Goal: Task Accomplishment & Management: Complete application form

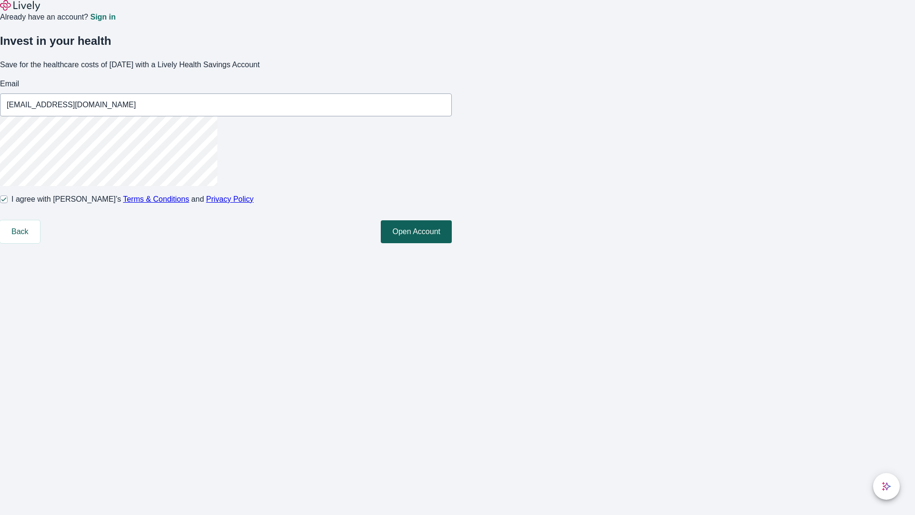
click at [452, 243] on button "Open Account" at bounding box center [416, 231] width 71 height 23
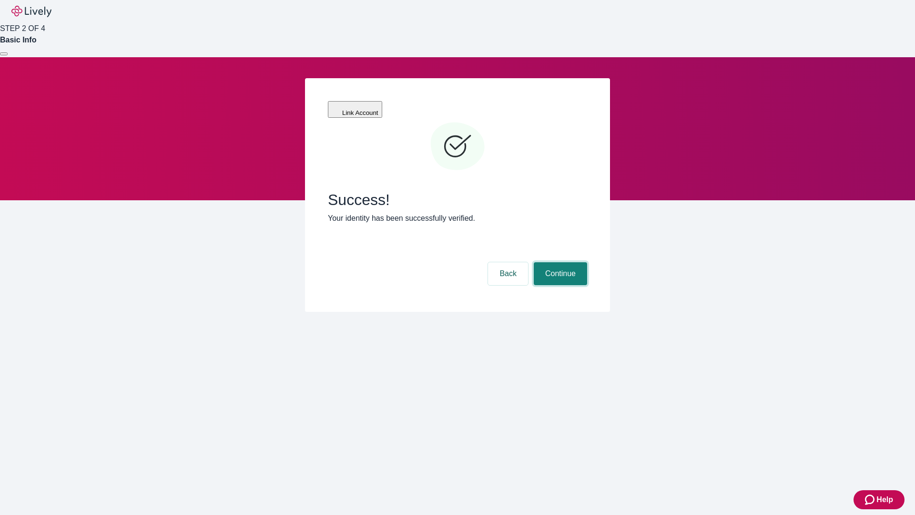
click at [559, 262] on button "Continue" at bounding box center [560, 273] width 53 height 23
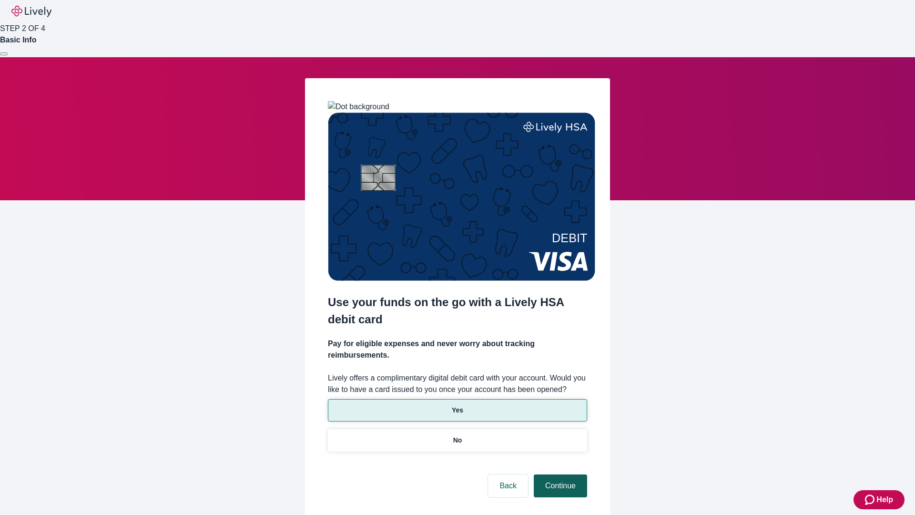
click at [457, 405] on p "Yes" at bounding box center [457, 410] width 11 height 10
click at [559, 474] on button "Continue" at bounding box center [560, 485] width 53 height 23
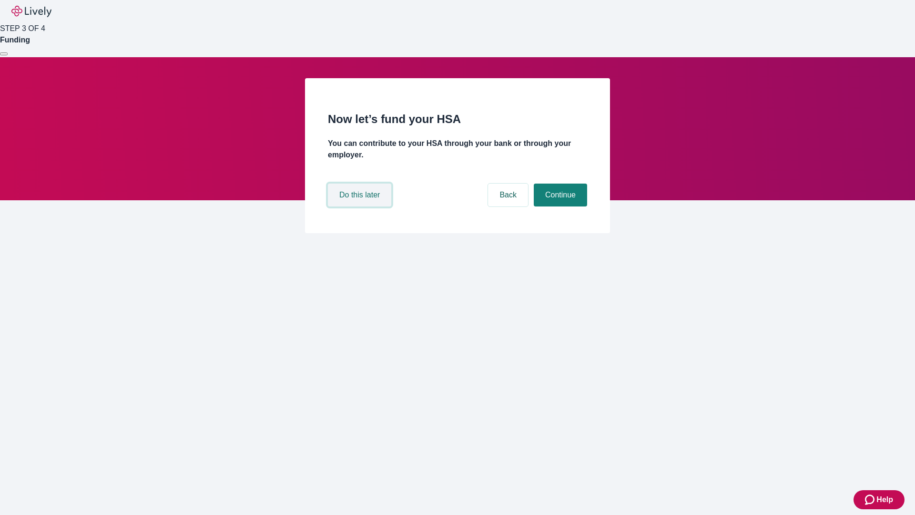
click at [361, 206] on button "Do this later" at bounding box center [359, 194] width 63 height 23
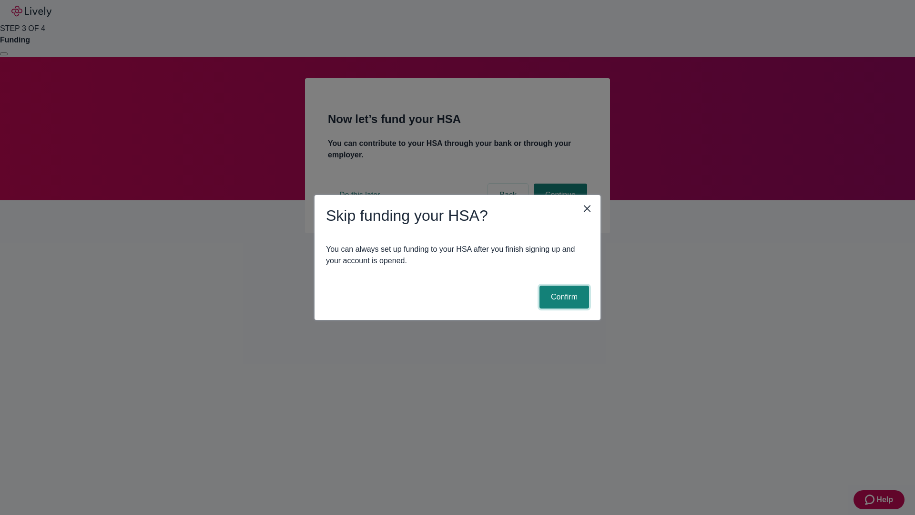
click at [563, 297] on button "Confirm" at bounding box center [564, 296] width 50 height 23
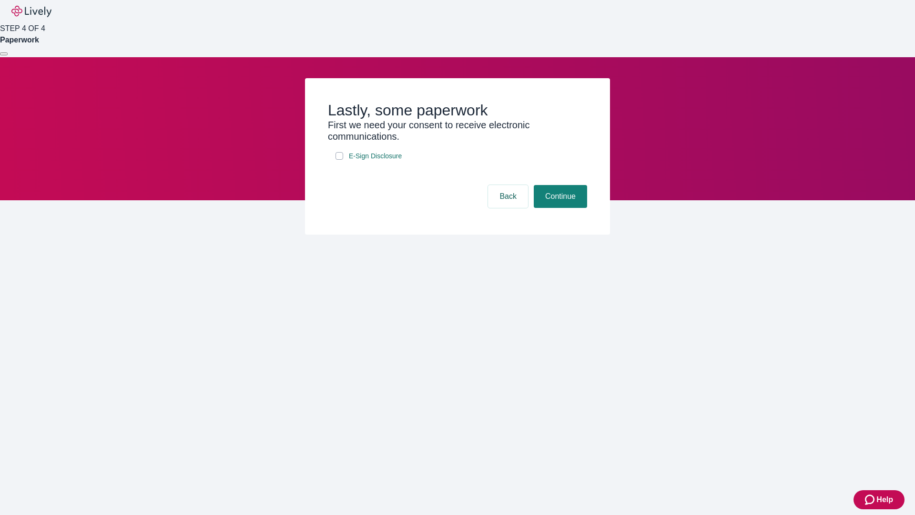
click at [339, 160] on input "E-Sign Disclosure" at bounding box center [339, 156] width 8 height 8
checkbox input "true"
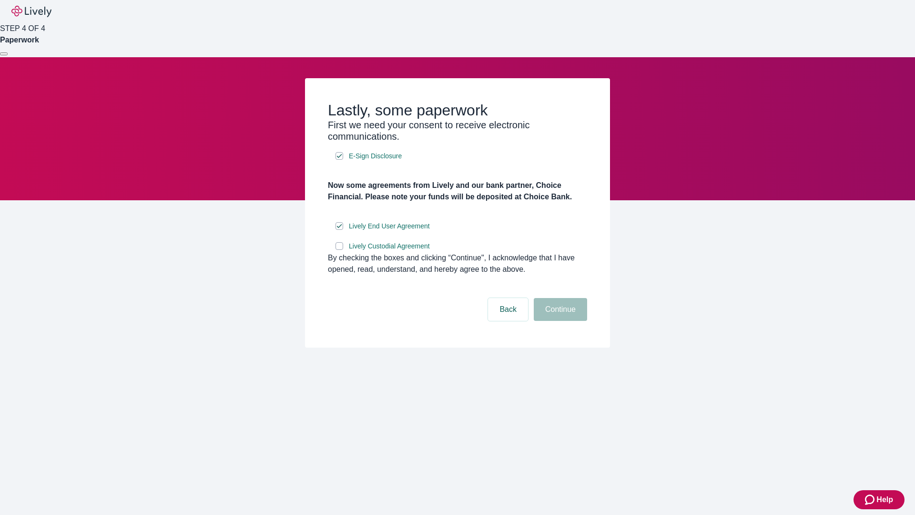
click at [339, 250] on input "Lively Custodial Agreement" at bounding box center [339, 246] width 8 height 8
checkbox input "true"
click at [559, 321] on button "Continue" at bounding box center [560, 309] width 53 height 23
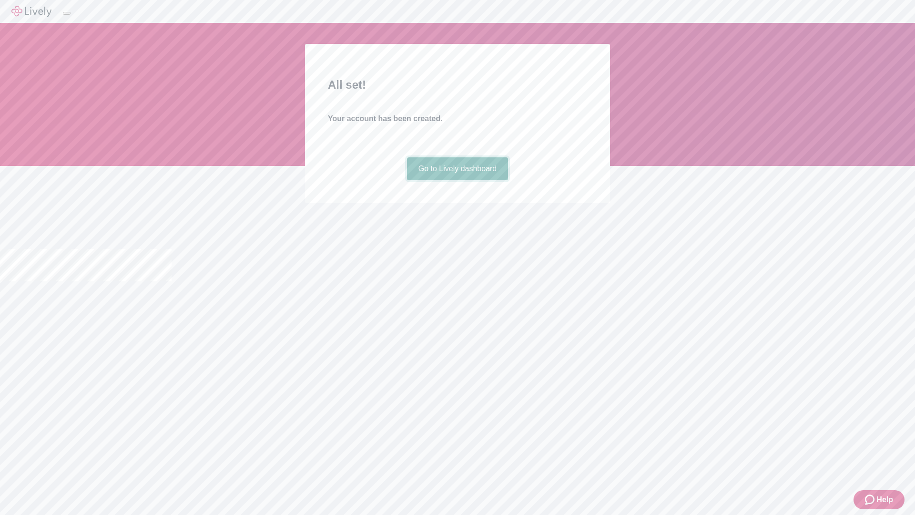
click at [457, 180] on link "Go to Lively dashboard" at bounding box center [458, 168] width 102 height 23
